Goal: Information Seeking & Learning: Learn about a topic

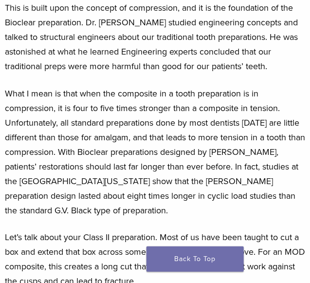
scroll to position [584, 0]
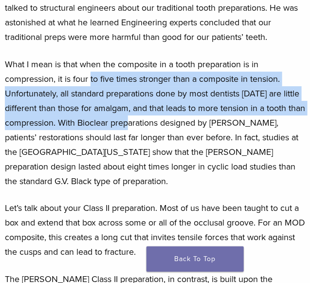
drag, startPoint x: 137, startPoint y: 113, endPoint x: 164, endPoint y: 180, distance: 72.5
click at [162, 180] on p "What I mean is that when the composite in a tooth preparation is in compression…" at bounding box center [155, 122] width 300 height 131
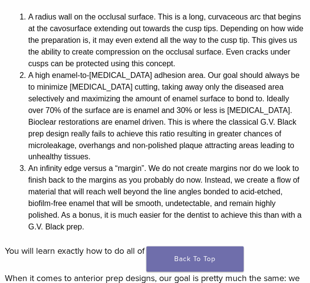
scroll to position [974, 0]
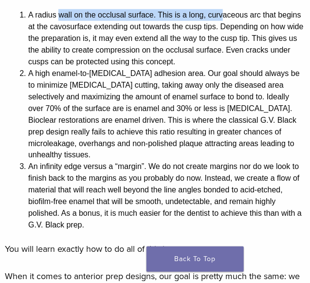
drag, startPoint x: 86, startPoint y: 97, endPoint x: 252, endPoint y: 93, distance: 165.6
click at [252, 68] on li "A radius wall on the occlusal surface. This is a long, curvaceous arc that begi…" at bounding box center [166, 38] width 277 height 58
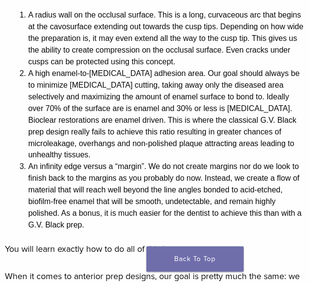
click at [88, 68] on li "A radius wall on the occlusal surface. This is a long, curvaceous arc that begi…" at bounding box center [166, 38] width 277 height 58
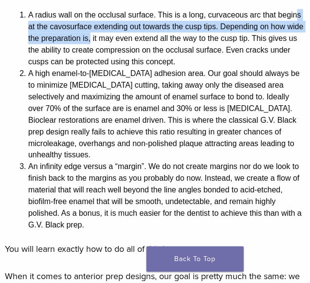
drag, startPoint x: 102, startPoint y: 107, endPoint x: 239, endPoint y: 119, distance: 136.9
click at [239, 68] on li "A radius wall on the occlusal surface. This is a long, curvaceous arc that begi…" at bounding box center [166, 38] width 277 height 58
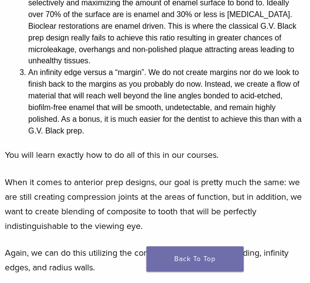
scroll to position [1071, 0]
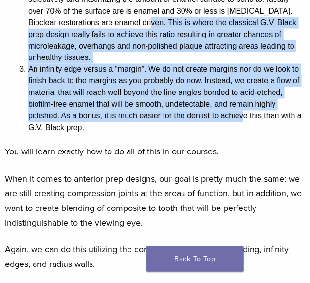
drag, startPoint x: 122, startPoint y: 123, endPoint x: 270, endPoint y: 233, distance: 184.1
click at [271, 134] on ol "A radius wall on the occlusal surface. This is a long, curvaceous arc that begi…" at bounding box center [166, 23] width 277 height 222
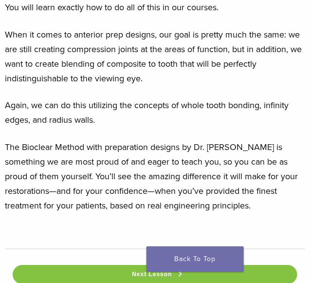
scroll to position [1217, 0]
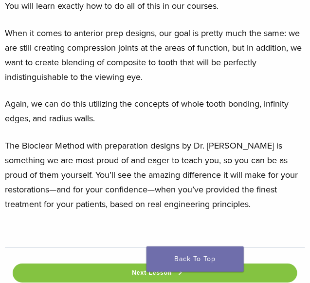
click at [99, 13] on p "You will learn exactly how to do all of this in our courses." at bounding box center [155, 6] width 300 height 15
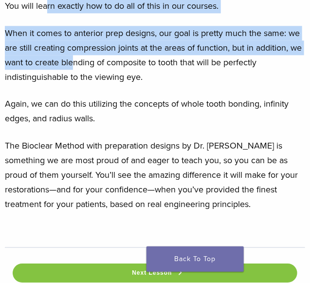
drag, startPoint x: 109, startPoint y: 127, endPoint x: 223, endPoint y: 172, distance: 122.0
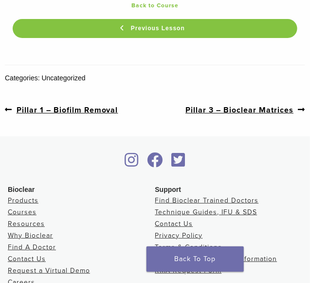
scroll to position [1510, 0]
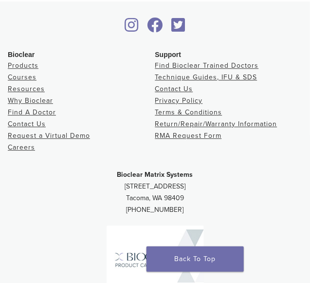
scroll to position [1997, 0]
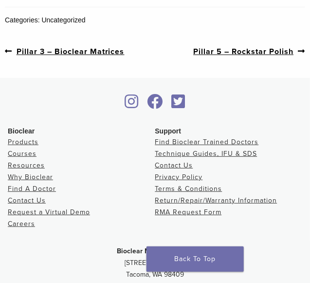
scroll to position [1510, 0]
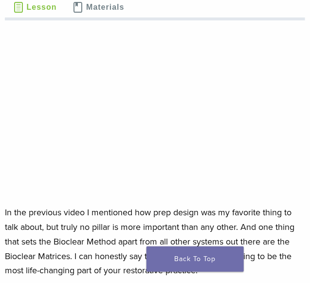
scroll to position [97, 0]
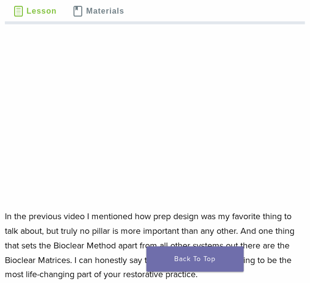
click at [35, 228] on p "In the previous video I mentioned how prep design was my favorite thing to talk…" at bounding box center [155, 245] width 300 height 73
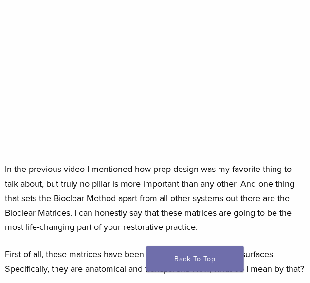
scroll to position [146, 0]
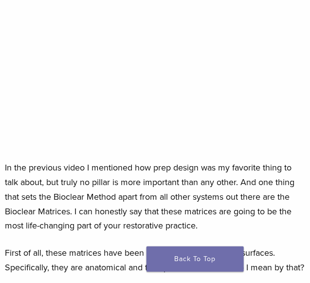
click at [70, 215] on p "In the previous video I mentioned how prep design was my favorite thing to talk…" at bounding box center [155, 196] width 300 height 73
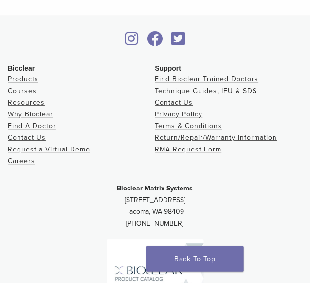
scroll to position [1938, 0]
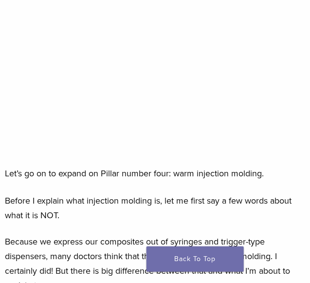
scroll to position [146, 0]
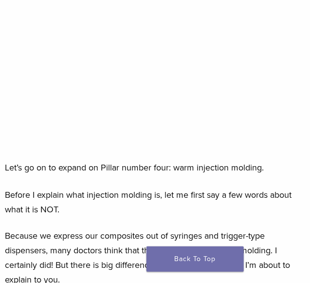
click at [255, 175] on p "Let’s go on to expand on Pillar number four: warm injection molding." at bounding box center [155, 167] width 300 height 15
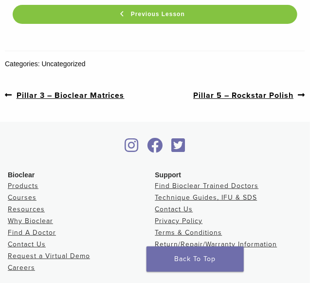
scroll to position [1461, 0]
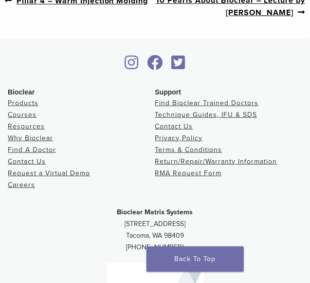
scroll to position [1544, 0]
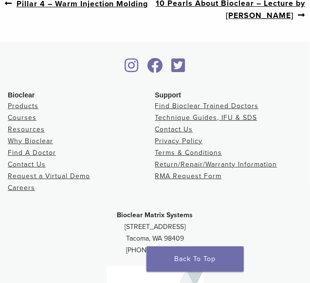
click at [241, 21] on link "Next post: 10 Pearls About Bioclear – Lecture by [PERSON_NAME]" at bounding box center [230, 10] width 150 height 24
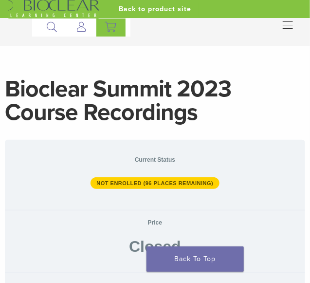
click at [0, 0] on link "Products" at bounding box center [0, 0] width 0 height 0
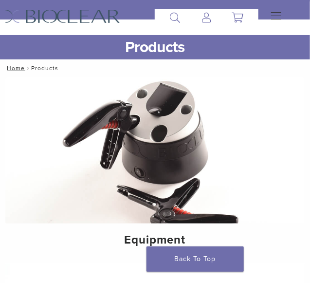
click at [283, 24] on button "Primary Navigation" at bounding box center [272, 16] width 19 height 15
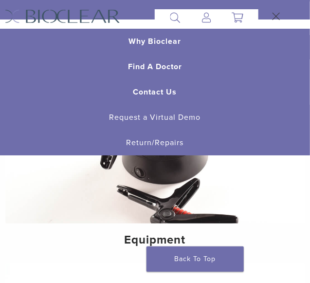
click at [0, 0] on link "Courses" at bounding box center [0, 0] width 0 height 0
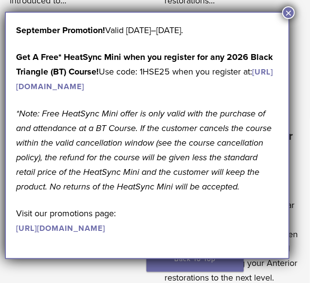
scroll to position [877, 0]
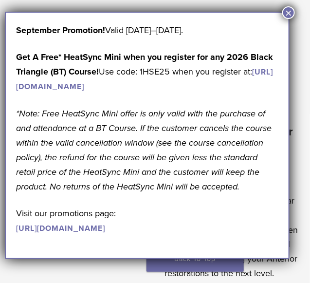
click at [285, 15] on button "×" at bounding box center [288, 12] width 13 height 13
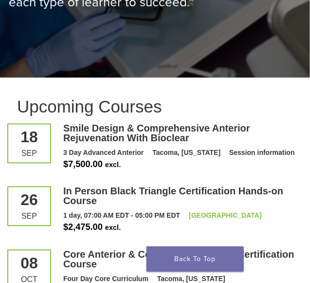
scroll to position [1851, 0]
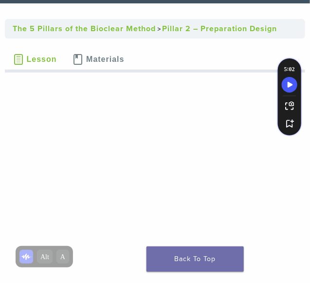
scroll to position [49, 0]
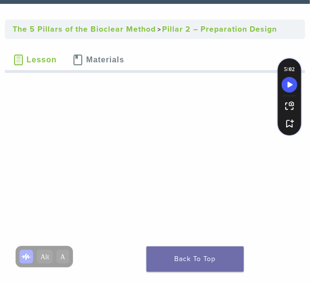
click at [156, 34] on link "The 5 Pillars of the Bioclear Method" at bounding box center [84, 29] width 143 height 10
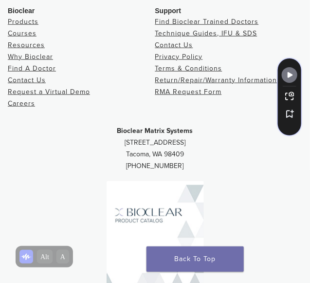
scroll to position [1659, 0]
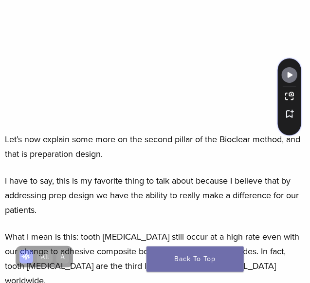
scroll to position [198, 0]
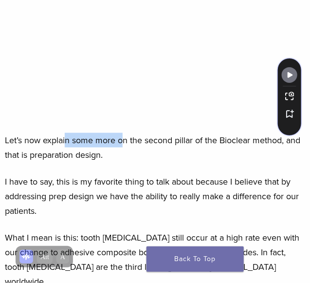
drag, startPoint x: 93, startPoint y: 147, endPoint x: 151, endPoint y: 153, distance: 58.2
click at [151, 153] on p "Let’s now explain some more on the second pillar of the Bioclear method, and th…" at bounding box center [155, 147] width 300 height 29
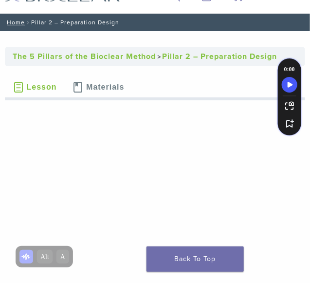
scroll to position [3, 0]
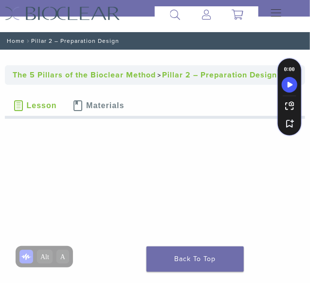
click at [22, 44] on link "Home" at bounding box center [14, 40] width 21 height 7
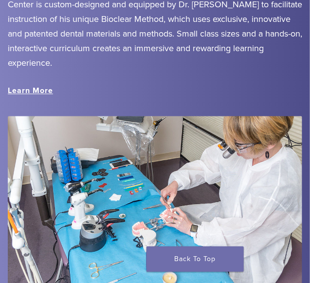
scroll to position [1217, 0]
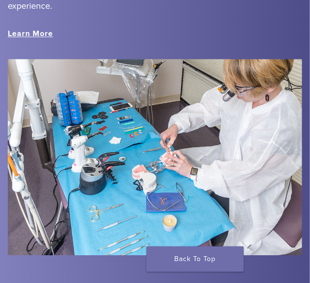
drag, startPoint x: 106, startPoint y: 0, endPoint x: 111, endPoint y: 59, distance: 59.1
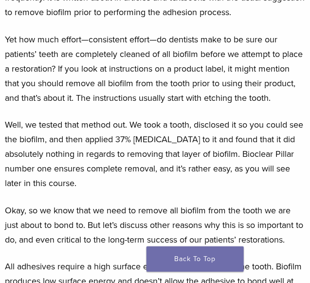
scroll to position [487, 0]
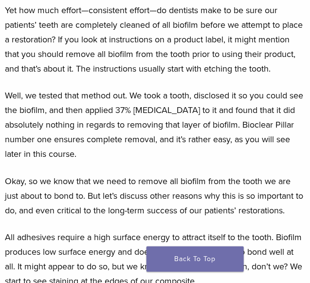
click at [173, 76] on p "Yet how much effort—consistent effort—do dentists make to be sure our patients’…" at bounding box center [155, 39] width 300 height 73
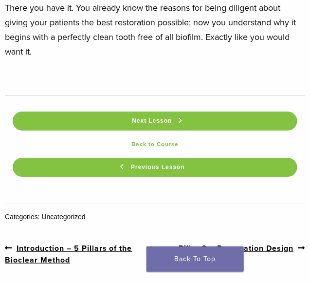
scroll to position [1412, 0]
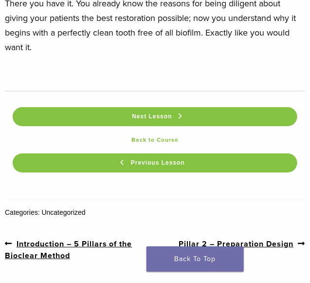
drag, startPoint x: 100, startPoint y: 86, endPoint x: 248, endPoint y: 176, distance: 173.0
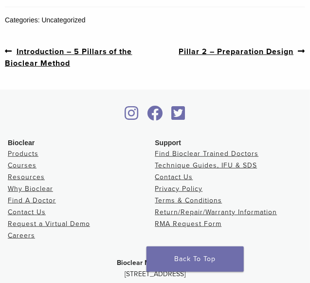
scroll to position [1607, 0]
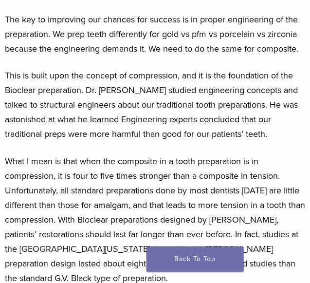
scroll to position [927, 0]
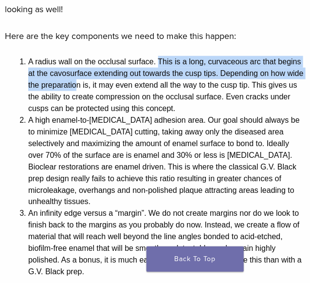
drag, startPoint x: 187, startPoint y: 143, endPoint x: 224, endPoint y: 166, distance: 43.4
click at [224, 114] on li "A radius wall on the occlusal surface. This is a long, curvaceous arc that begi…" at bounding box center [166, 85] width 277 height 58
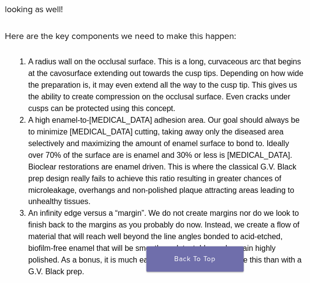
click at [109, 114] on li "A radius wall on the occlusal surface. This is a long, curvaceous arc that begi…" at bounding box center [166, 85] width 277 height 58
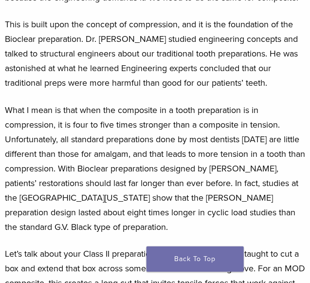
scroll to position [541, 0]
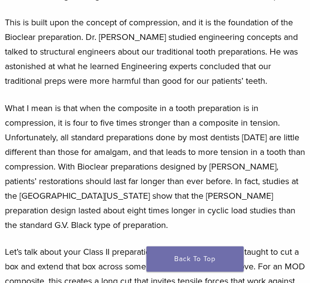
click at [44, 147] on p "What I mean is that when the composite in a tooth preparation is in compression…" at bounding box center [155, 166] width 300 height 131
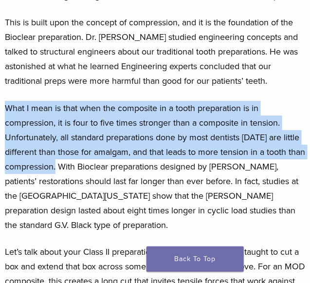
drag, startPoint x: 27, startPoint y: 141, endPoint x: 86, endPoint y: 216, distance: 95.8
copy p "What I mean is that when the composite in a tooth preparation is in compression…"
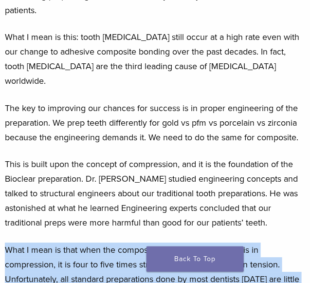
scroll to position [443, 0]
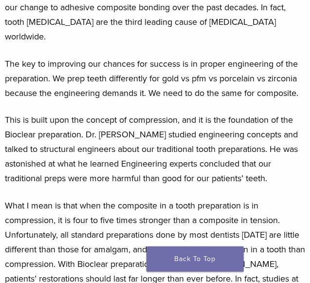
click at [149, 134] on p "This is built upon the concept of compression, and it is the foundation of the …" at bounding box center [155, 148] width 300 height 73
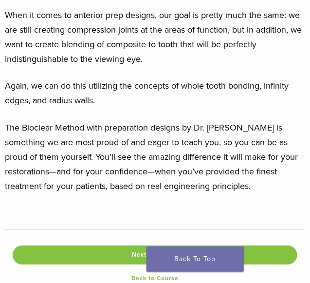
scroll to position [1249, 0]
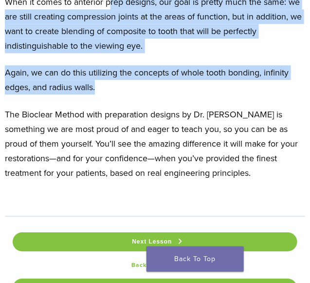
drag, startPoint x: 137, startPoint y: 118, endPoint x: 187, endPoint y: 216, distance: 110.0
click at [209, 94] on p "Again, we can do this utilizing the concepts of whole tooth bonding, infinity e…" at bounding box center [155, 79] width 300 height 29
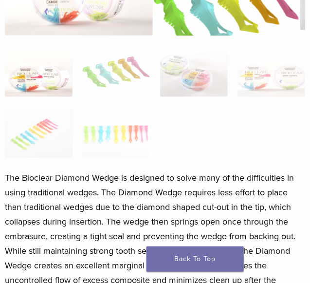
scroll to position [195, 0]
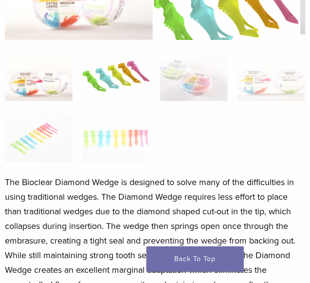
click at [136, 96] on img at bounding box center [116, 77] width 68 height 49
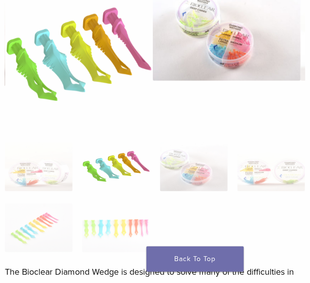
scroll to position [146, 0]
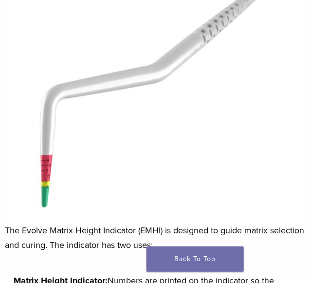
scroll to position [146, 0]
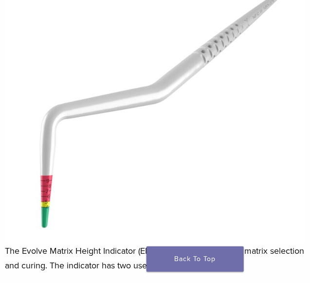
click at [96, 117] on img at bounding box center [155, 114] width 300 height 260
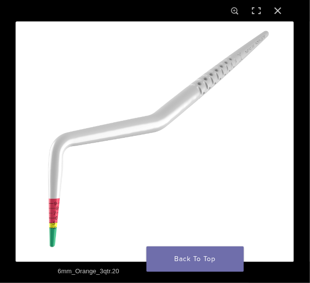
click at [66, 178] on img at bounding box center [155, 141] width 279 height 241
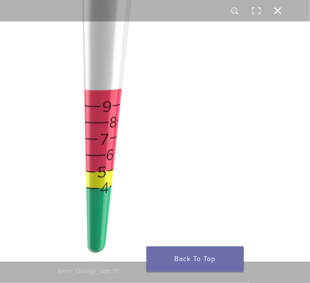
click at [153, 12] on div "1 / 1 6mm_Orange_3qtr.20 6mm_Orange_3qtr.20" at bounding box center [155, 141] width 310 height 283
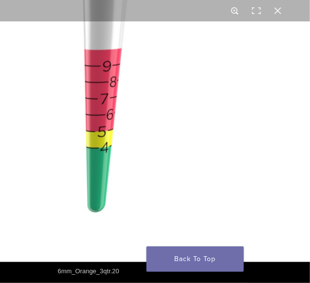
click at [237, 7] on button "Zoom in/out" at bounding box center [234, 10] width 21 height 21
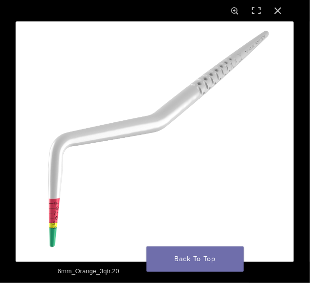
click at [208, 161] on img at bounding box center [155, 141] width 279 height 241
click at [145, 151] on img at bounding box center [155, 141] width 279 height 241
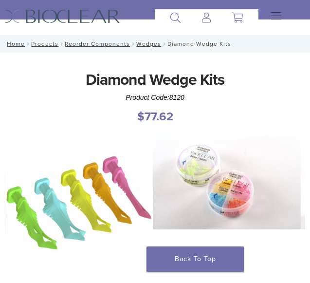
scroll to position [146, 0]
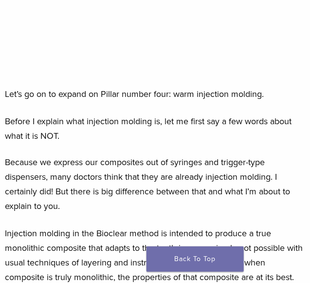
scroll to position [292, 0]
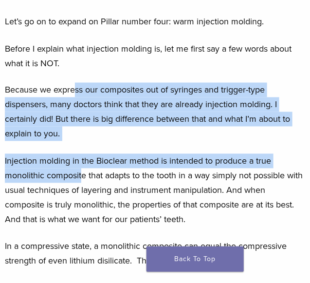
drag, startPoint x: 106, startPoint y: 109, endPoint x: 131, endPoint y: 192, distance: 86.6
click at [121, 190] on p "Injection molding in the Bioclear method is intended to produce a true monolith…" at bounding box center [155, 190] width 300 height 73
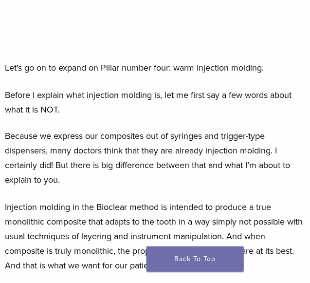
scroll to position [243, 0]
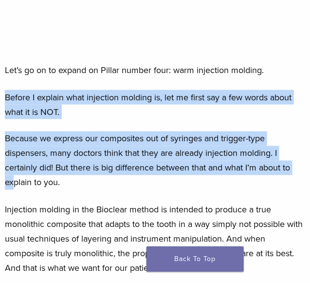
drag, startPoint x: 31, startPoint y: 116, endPoint x: 222, endPoint y: 202, distance: 209.5
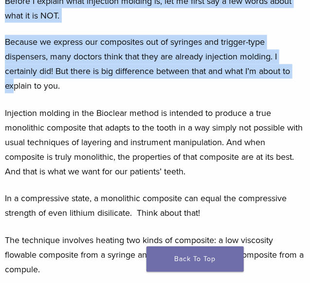
scroll to position [341, 0]
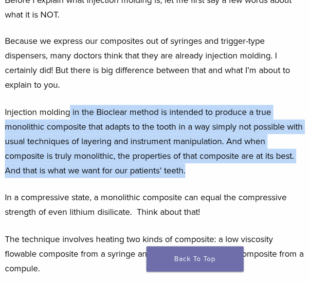
drag, startPoint x: 102, startPoint y: 132, endPoint x: 260, endPoint y: 203, distance: 172.9
click at [260, 178] on p "Injection molding in the Bioclear method is intended to produce a true monolith…" at bounding box center [155, 141] width 300 height 73
click at [228, 178] on p "Injection molding in the Bioclear method is intended to produce a true monolith…" at bounding box center [155, 141] width 300 height 73
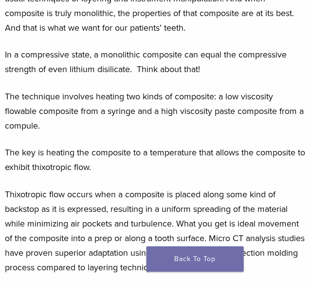
scroll to position [487, 0]
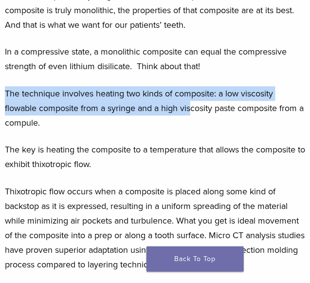
drag, startPoint x: 34, startPoint y: 141, endPoint x: 253, endPoint y: 157, distance: 219.8
click at [253, 130] on p "The technique involves heating two kinds of composite: a low viscosity flowable…" at bounding box center [155, 108] width 300 height 44
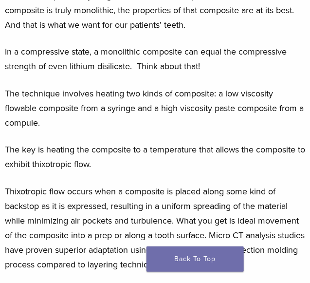
drag, startPoint x: 234, startPoint y: 175, endPoint x: 239, endPoint y: 174, distance: 5.0
click at [233, 130] on p "The technique involves heating two kinds of composite: a low viscosity flowable…" at bounding box center [155, 108] width 300 height 44
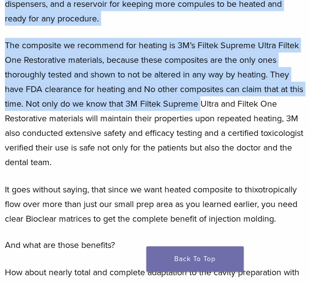
scroll to position [877, 0]
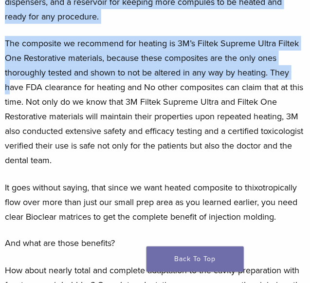
drag, startPoint x: 119, startPoint y: 151, endPoint x: 200, endPoint y: 180, distance: 86.4
